Goal: Information Seeking & Learning: Learn about a topic

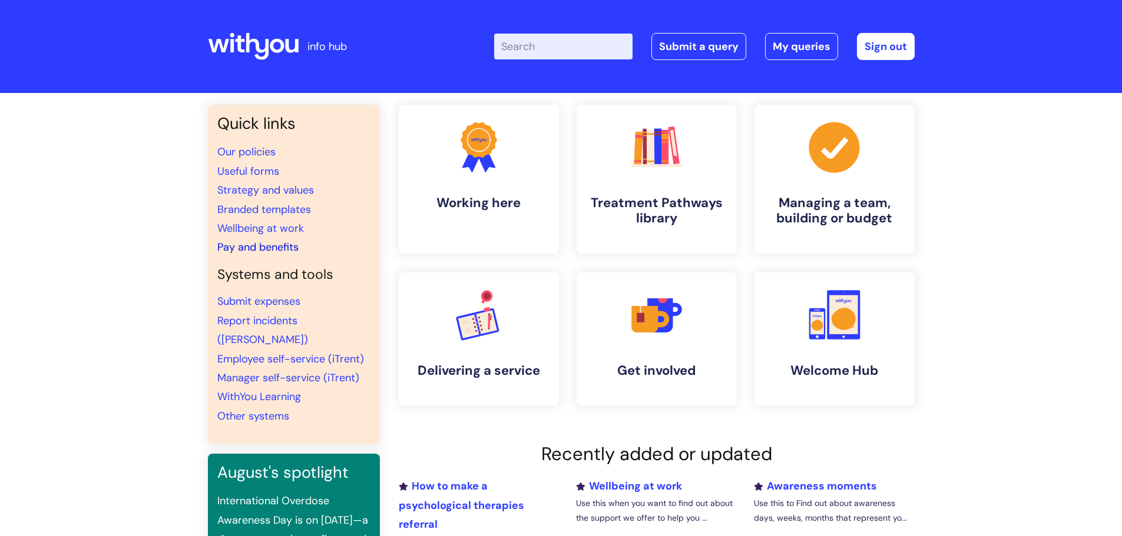
click at [247, 242] on link "Pay and benefits" at bounding box center [257, 247] width 81 height 14
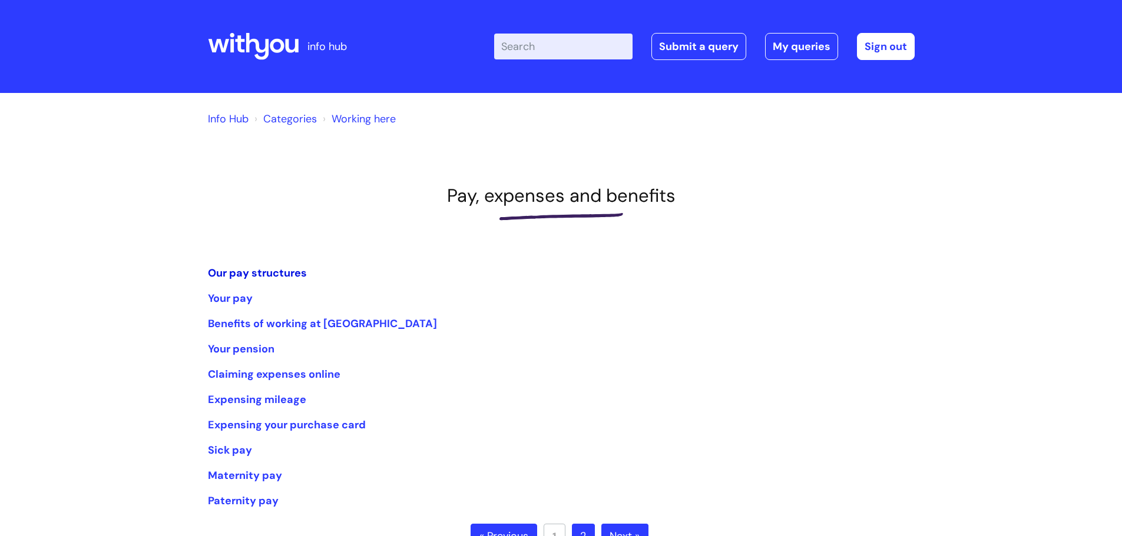
click at [253, 271] on link "Our pay structures" at bounding box center [257, 273] width 99 height 14
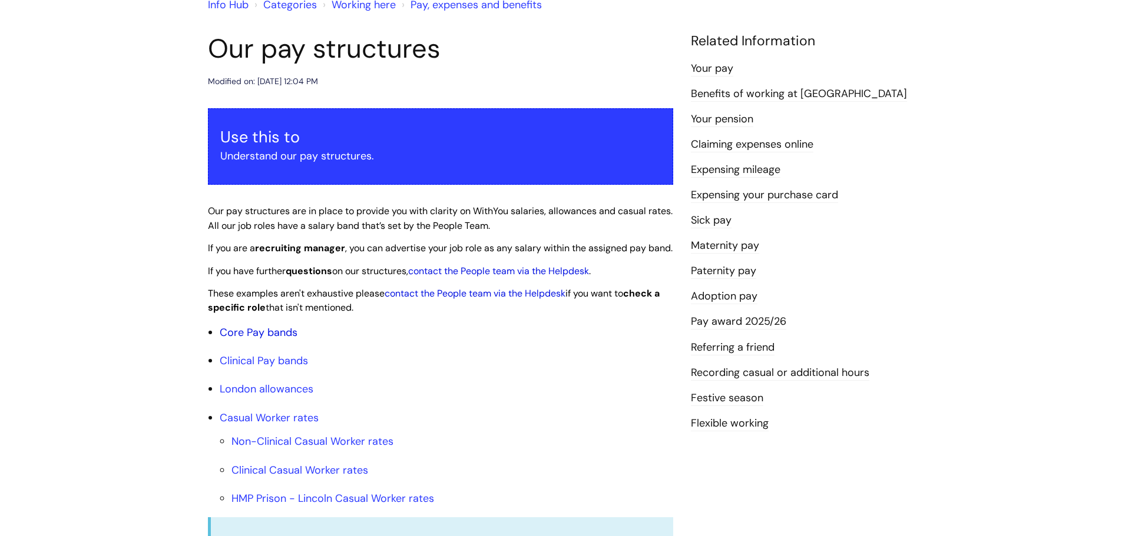
scroll to position [118, 0]
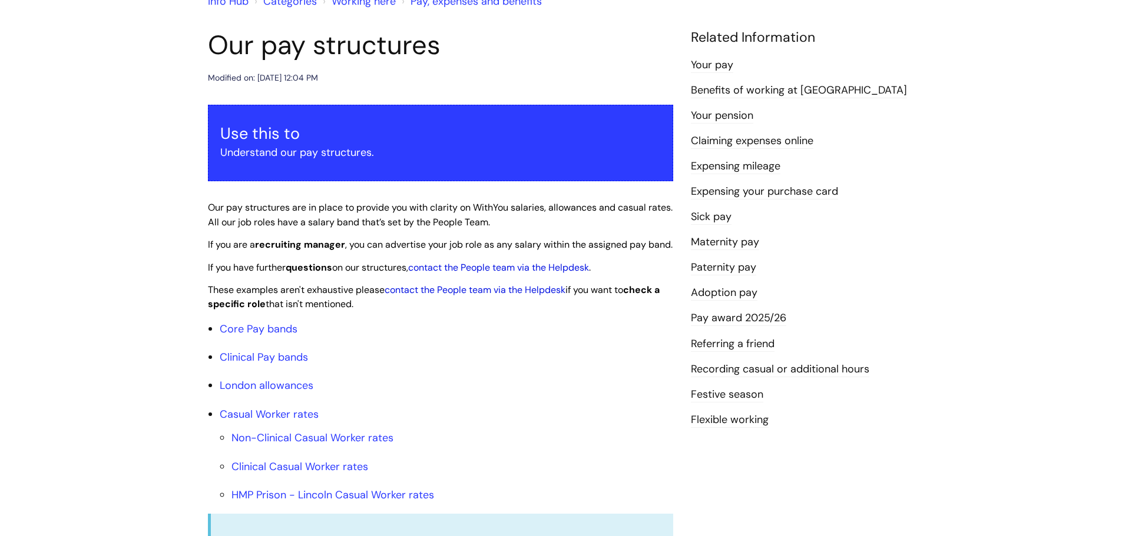
click at [273, 367] on li "Clinical Pay bands" at bounding box center [446, 357] width 453 height 19
click at [273, 365] on link "Clinical Pay bands" at bounding box center [264, 357] width 88 height 14
